Goal: Transaction & Acquisition: Purchase product/service

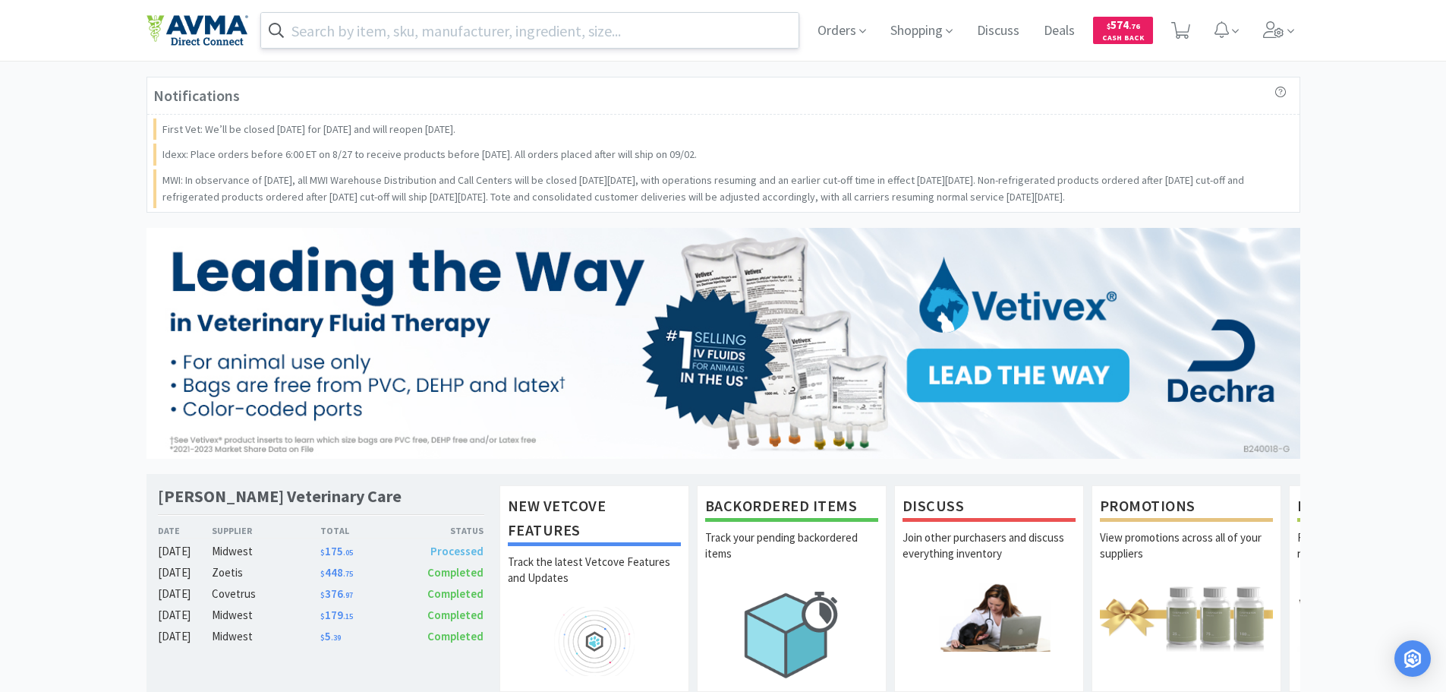
click at [493, 33] on input "text" at bounding box center [530, 30] width 538 height 35
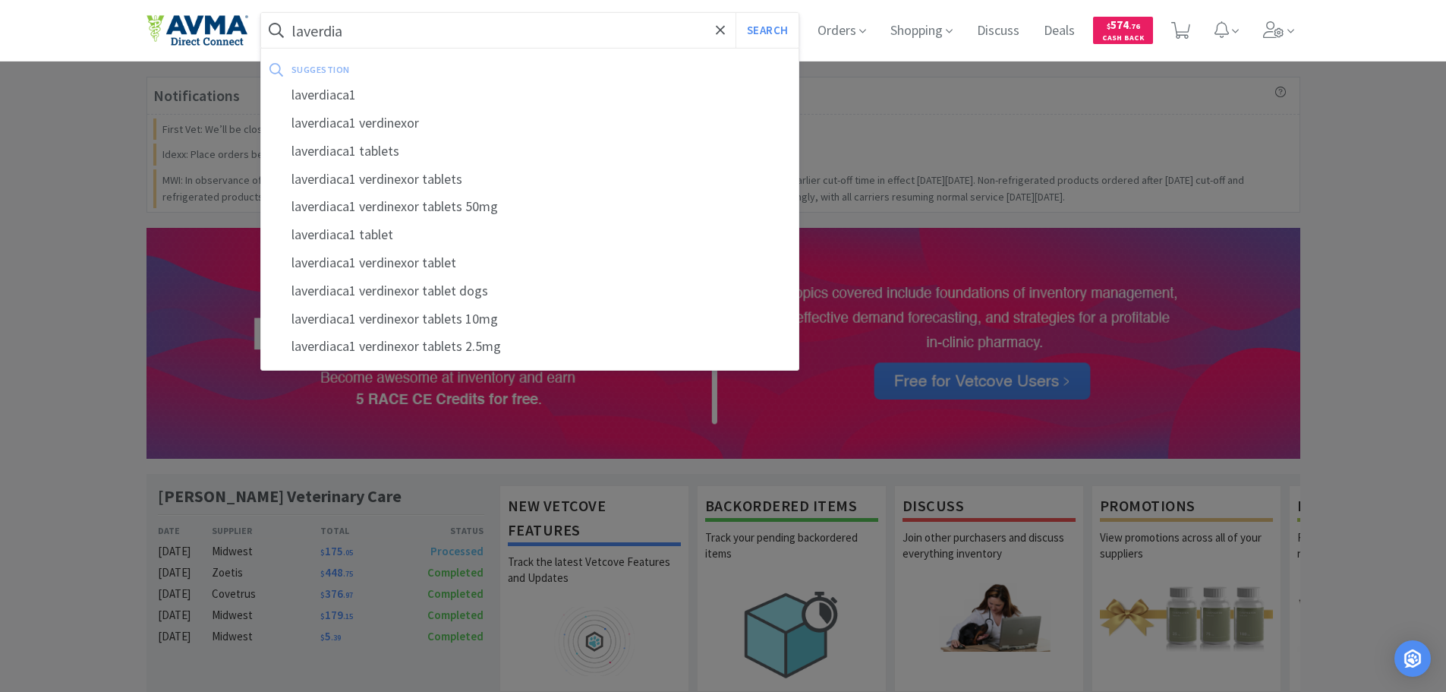
type input "laverdia"
click at [736, 13] on button "Search" at bounding box center [767, 30] width 63 height 35
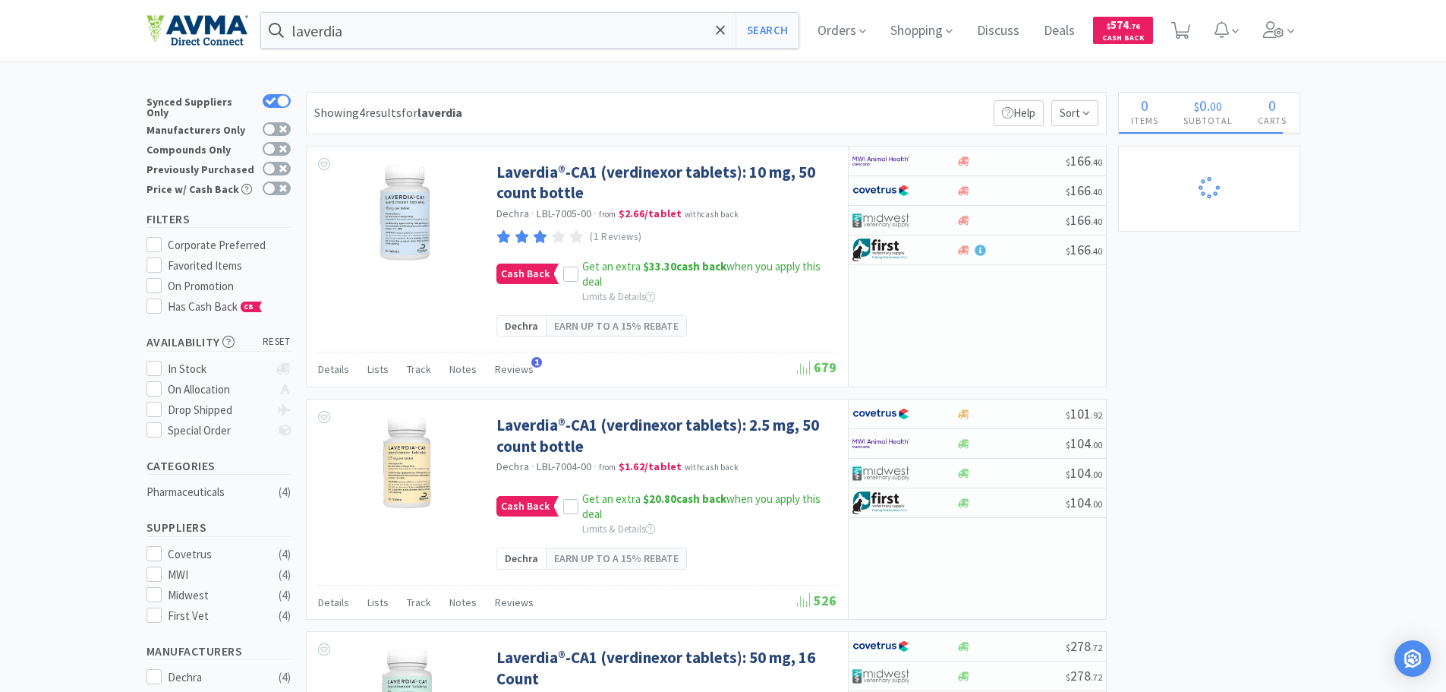
select select "4"
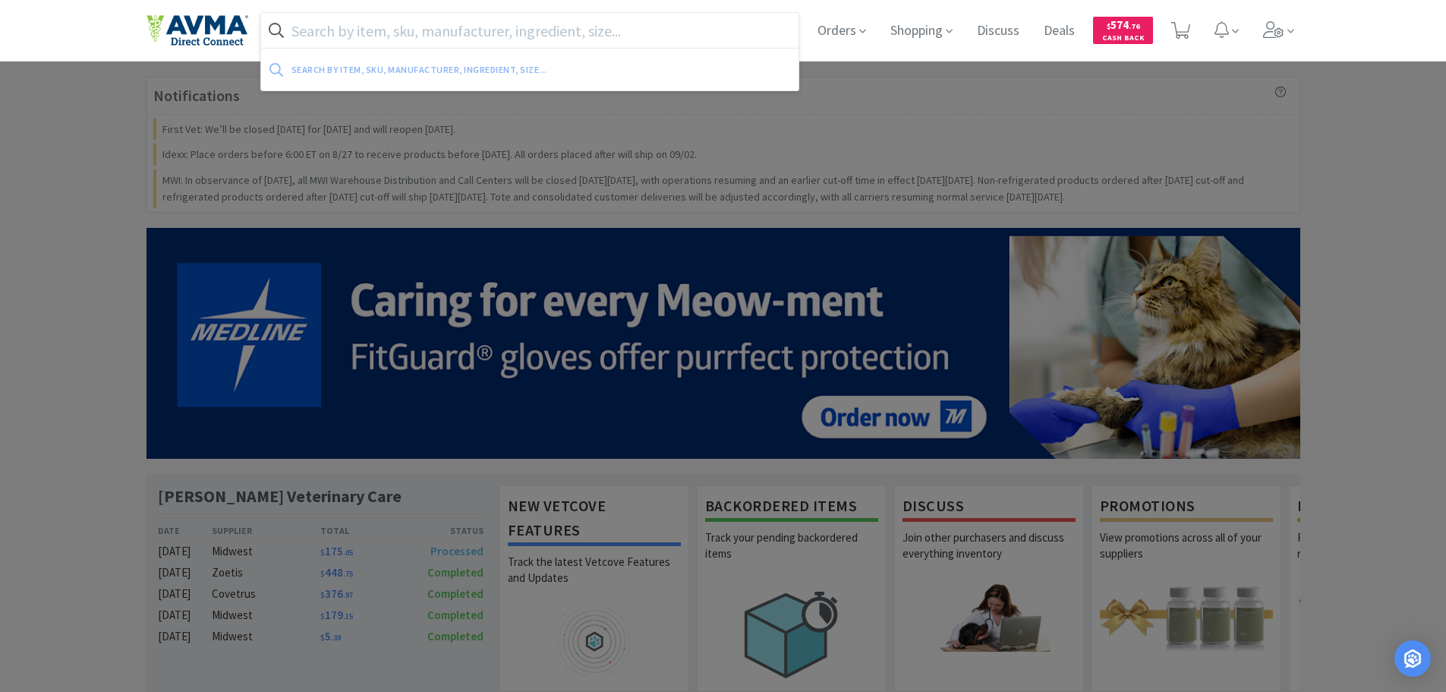
click at [503, 13] on input "text" at bounding box center [530, 30] width 538 height 35
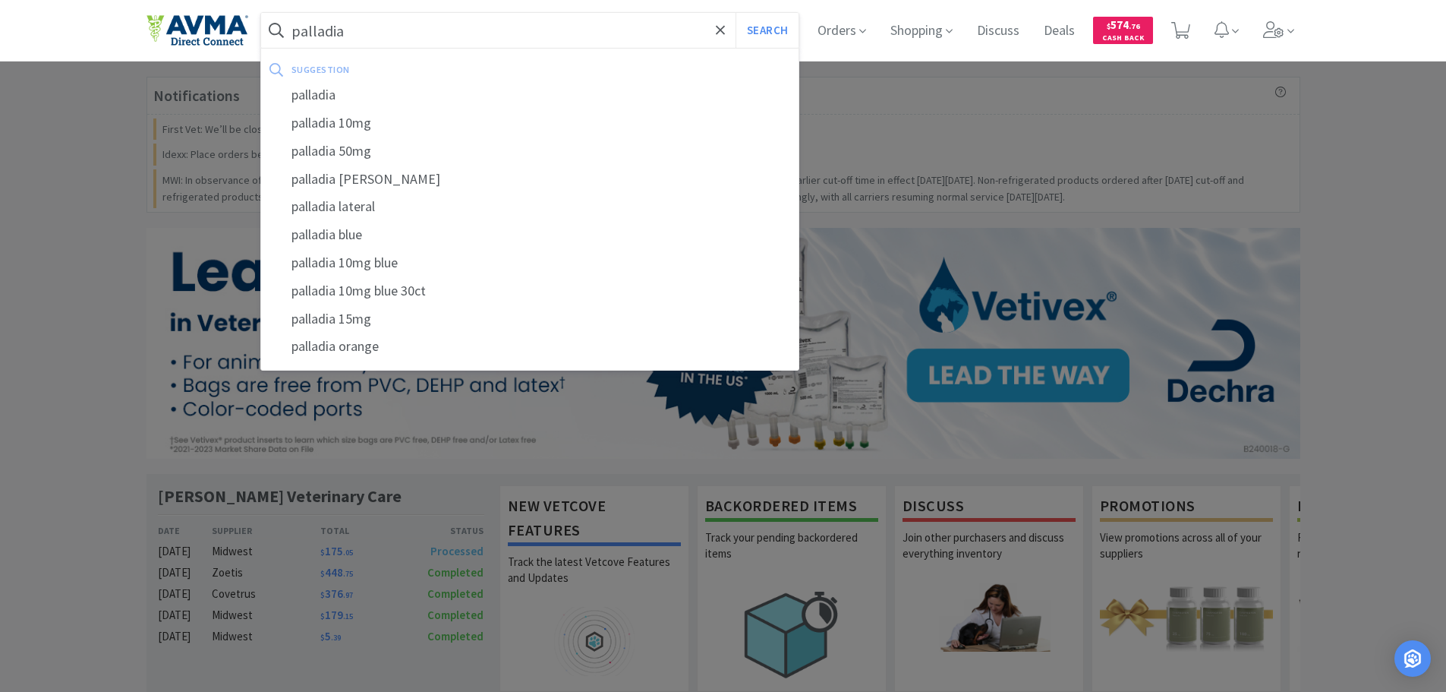
type input "palladia"
click at [736, 13] on button "Search" at bounding box center [767, 30] width 63 height 35
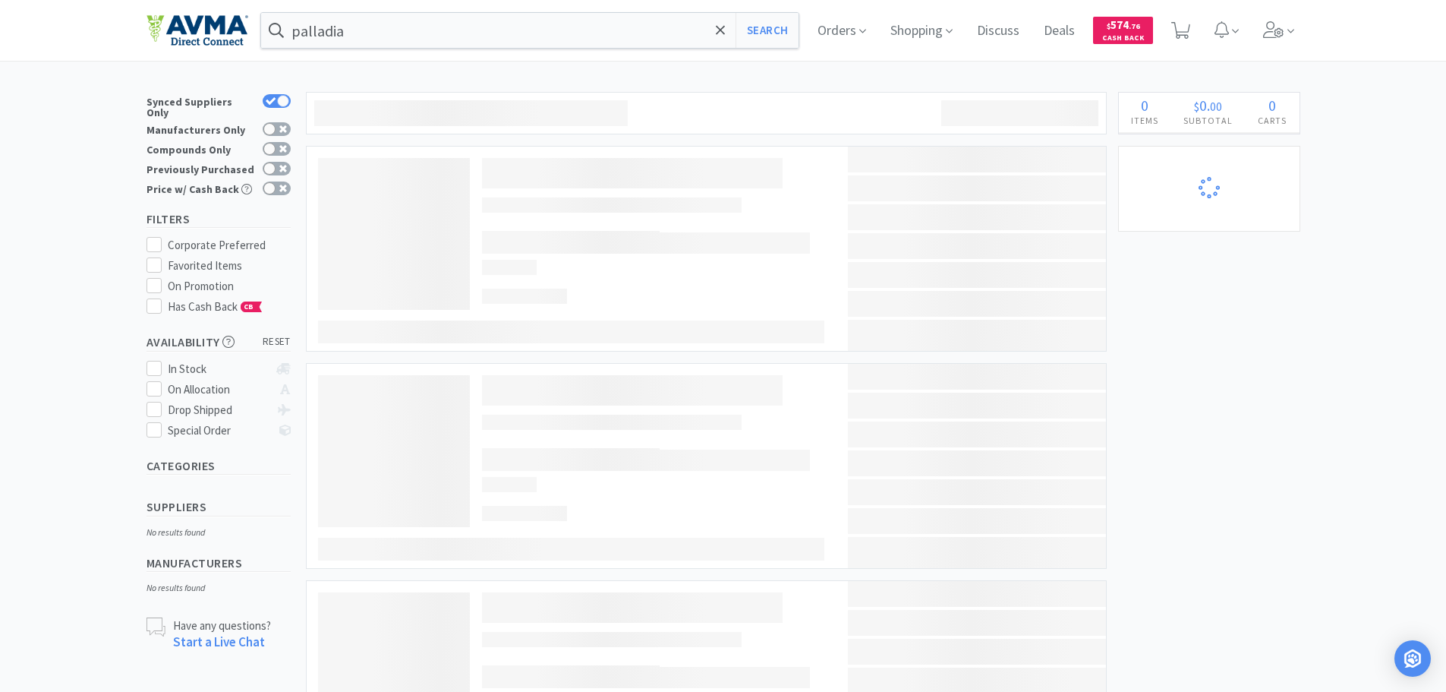
select select "4"
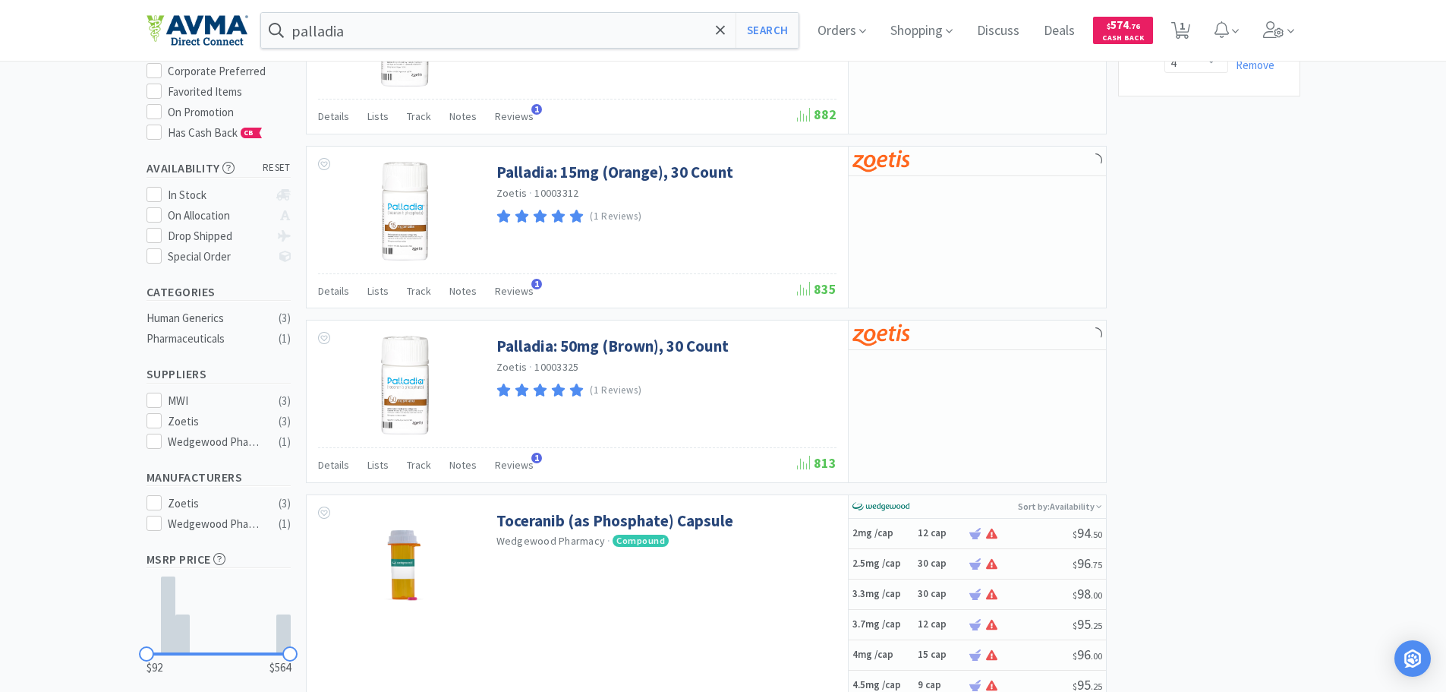
scroll to position [228, 0]
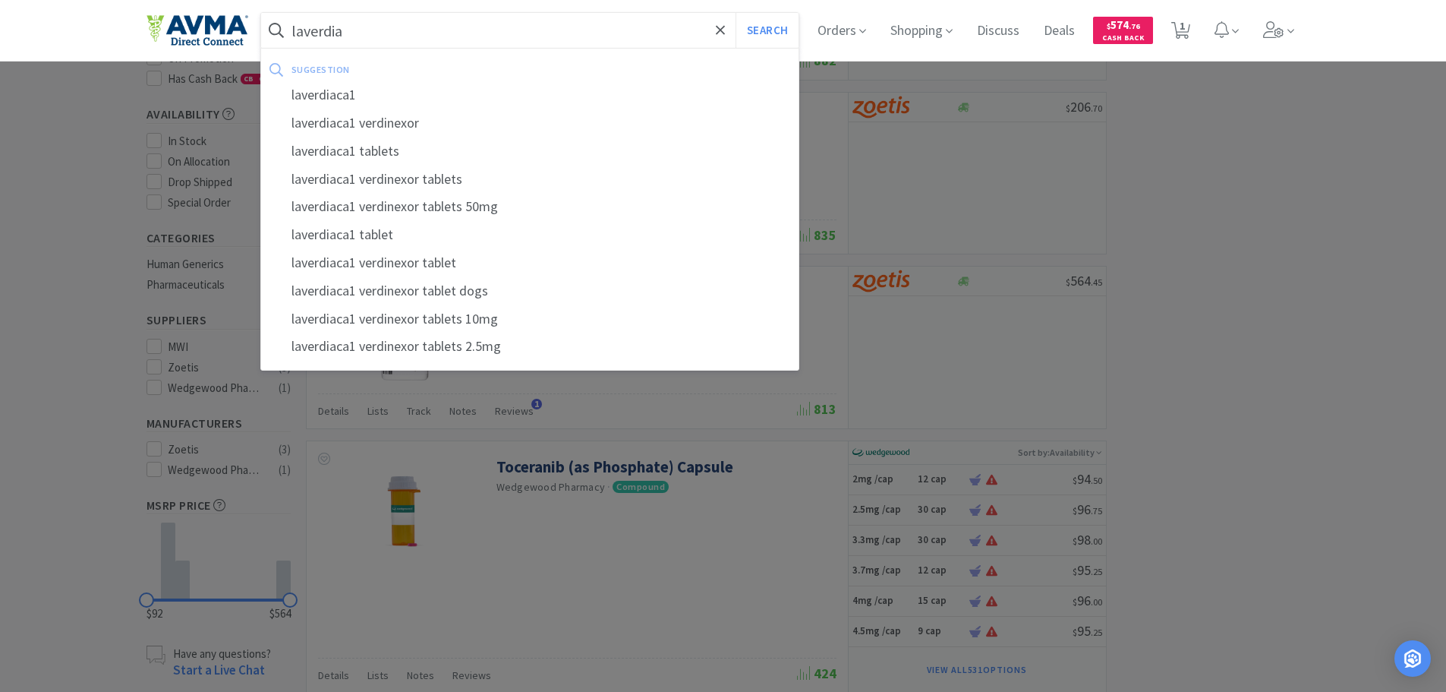
type input "laverdia"
click at [736, 13] on button "Search" at bounding box center [767, 30] width 63 height 35
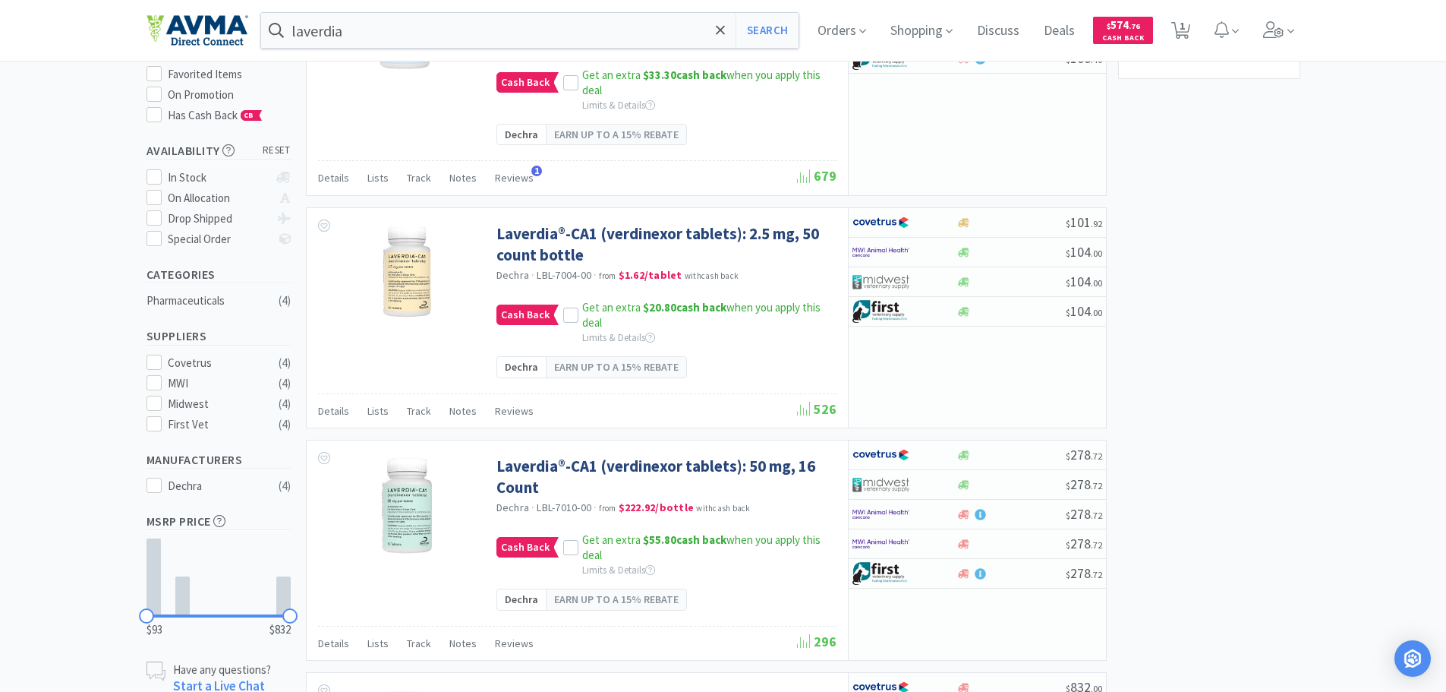
scroll to position [228, 0]
